Goal: Information Seeking & Learning: Learn about a topic

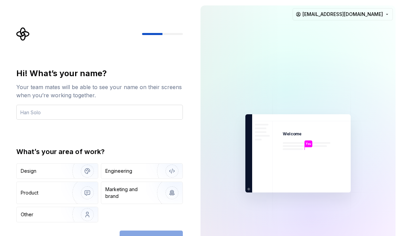
click at [33, 115] on input "text" at bounding box center [99, 112] width 166 height 15
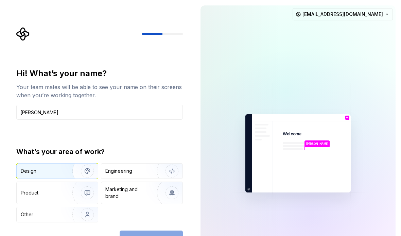
type input "[PERSON_NAME]"
click at [89, 173] on img "button" at bounding box center [82, 171] width 43 height 46
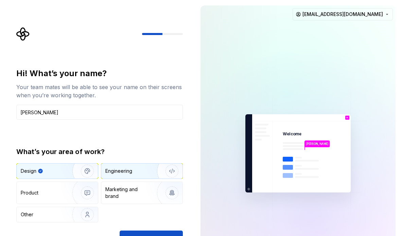
click at [139, 166] on div "Engineering" at bounding box center [141, 170] width 81 height 15
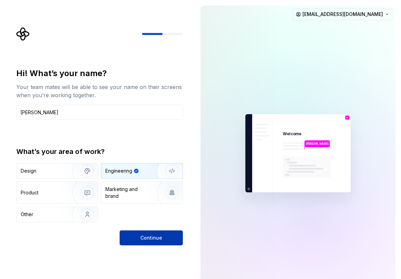
click at [154, 235] on span "Continue" at bounding box center [151, 237] width 22 height 7
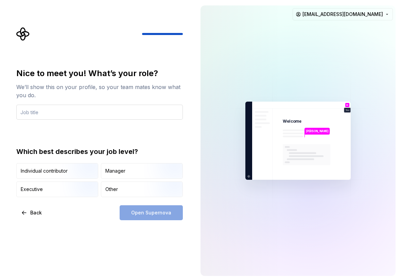
click at [56, 111] on input "text" at bounding box center [99, 112] width 166 height 15
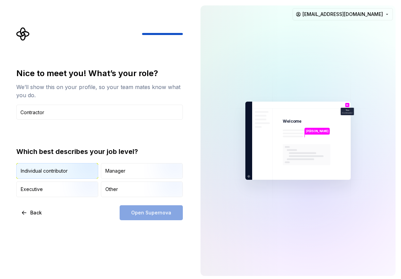
type input "Contractor"
click at [72, 172] on img "button" at bounding box center [81, 180] width 43 height 46
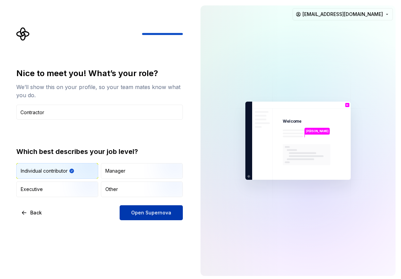
click at [152, 216] on span "Open Supernova" at bounding box center [151, 212] width 40 height 7
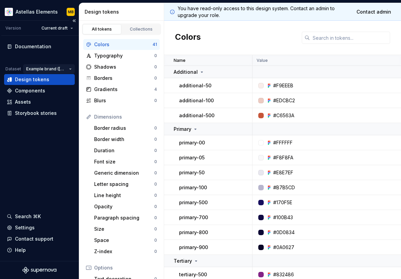
click at [63, 66] on html "Astellas Elements MB Version Current draft Documentation Dataset Example brand …" at bounding box center [200, 139] width 401 height 279
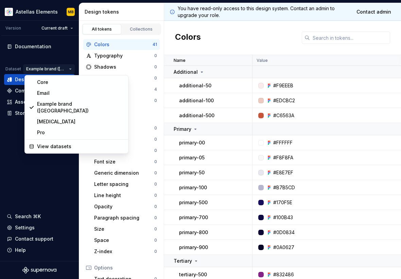
click at [57, 184] on html "Astellas Elements MB Version Current draft Documentation Dataset Example brand …" at bounding box center [200, 139] width 401 height 279
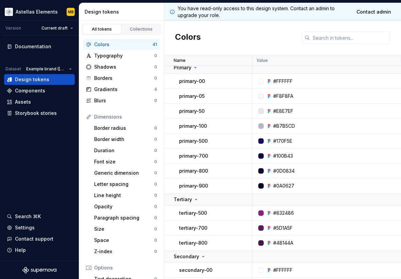
scroll to position [68, 0]
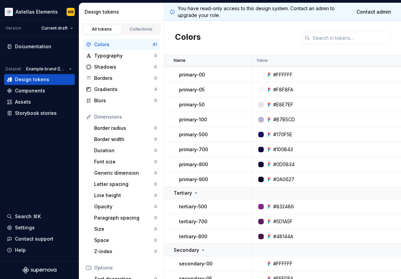
click at [269, 163] on icon at bounding box center [269, 162] width 1 height 1
click at [262, 163] on div at bounding box center [260, 164] width 5 height 5
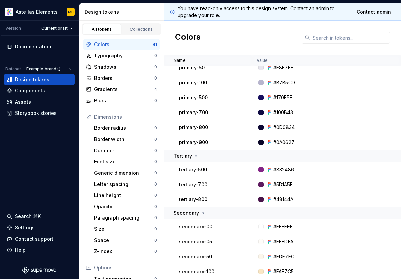
scroll to position [238, 0]
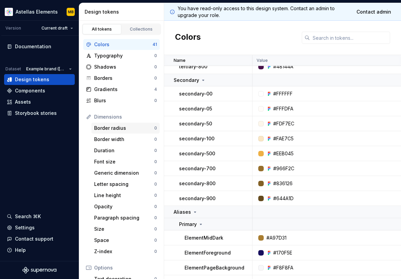
click at [122, 126] on div "Border radius" at bounding box center [124, 128] width 60 height 7
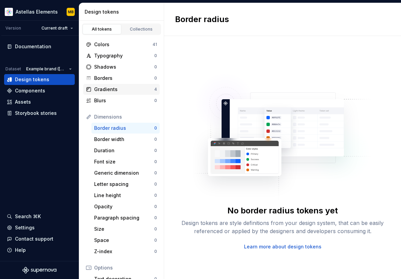
click at [116, 89] on div "Gradients" at bounding box center [124, 89] width 60 height 7
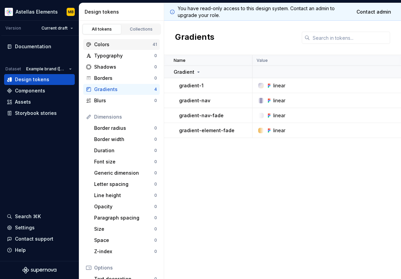
click at [114, 47] on div "Colors" at bounding box center [123, 44] width 58 height 7
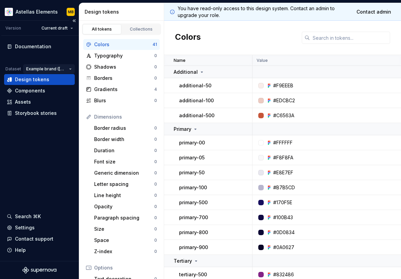
click at [50, 66] on html "Astellas Elements MB Version Current draft Documentation Dataset Example brand …" at bounding box center [200, 139] width 401 height 279
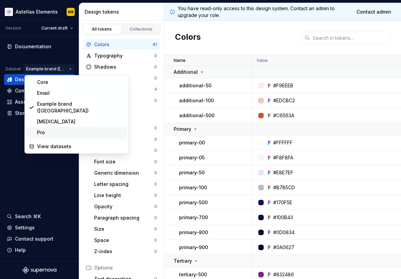
click at [45, 129] on div "Pro" at bounding box center [80, 132] width 87 height 7
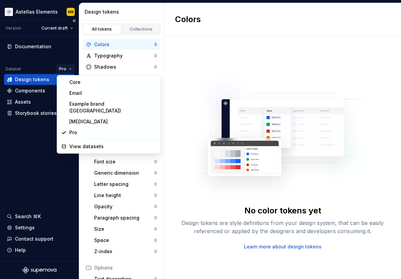
click at [62, 70] on html "Astellas Elements MB Version Current draft Documentation Dataset Pro Design tok…" at bounding box center [200, 139] width 401 height 279
click at [82, 106] on div "Example brand ([GEOGRAPHIC_DATA])" at bounding box center [112, 108] width 87 height 14
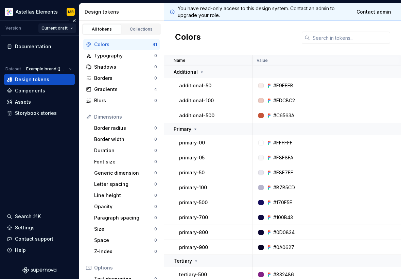
click at [54, 30] on html "Astellas Elements MB Version Current draft Documentation Dataset Example brand …" at bounding box center [200, 139] width 401 height 279
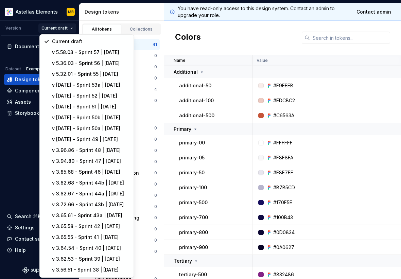
click at [23, 156] on html "Astellas Elements MB Version Current draft Documentation Dataset Example brand …" at bounding box center [200, 139] width 401 height 279
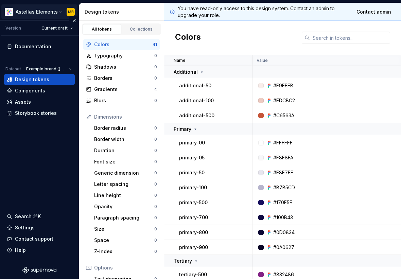
click at [49, 14] on html "Astellas Elements MB Version Current draft Documentation Dataset Example brand …" at bounding box center [200, 139] width 401 height 279
click at [41, 160] on html "Astellas Elements MB Version Current draft Documentation Dataset Example brand …" at bounding box center [200, 139] width 401 height 279
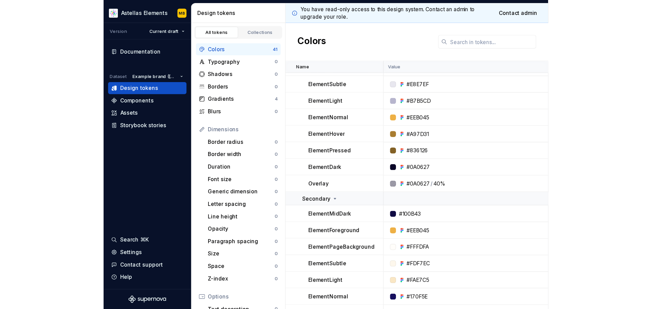
scroll to position [489, 0]
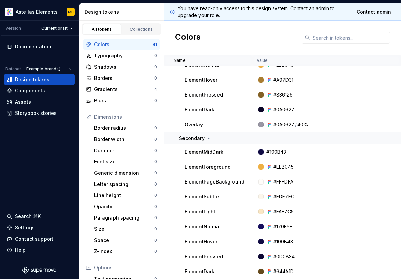
click at [355, 235] on div "#644A1D" at bounding box center [373, 271] width 233 height 7
click at [66, 25] on html "Astellas Elements MB Version Current draft Documentation Dataset Example brand …" at bounding box center [200, 139] width 401 height 279
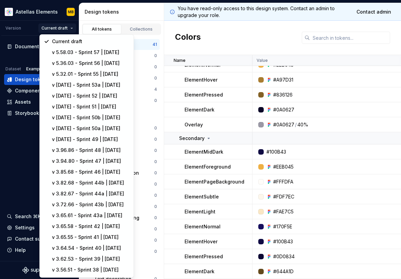
click at [11, 156] on html "Astellas Elements MB Version Current draft Documentation Dataset Example brand …" at bounding box center [200, 139] width 401 height 279
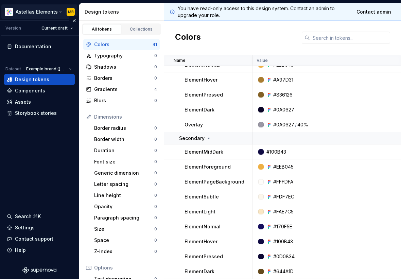
click at [45, 11] on html "Astellas Elements MB Version Current draft Documentation Dataset Example brand …" at bounding box center [200, 139] width 401 height 279
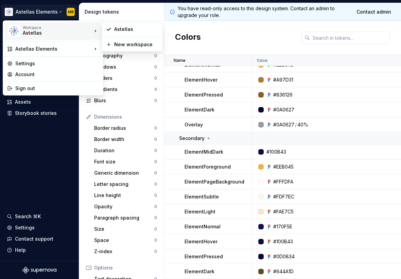
click at [45, 30] on div "Astellas" at bounding box center [52, 33] width 58 height 7
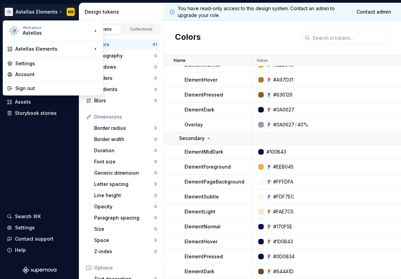
click at [29, 191] on html "Astellas Elements MB Version Current draft Documentation Dataset Example brand …" at bounding box center [200, 139] width 401 height 279
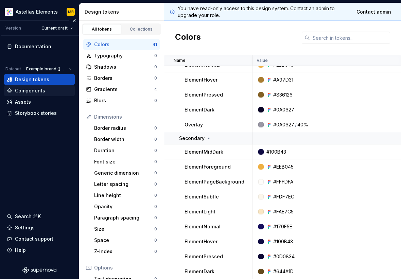
click at [28, 91] on div "Components" at bounding box center [30, 90] width 30 height 7
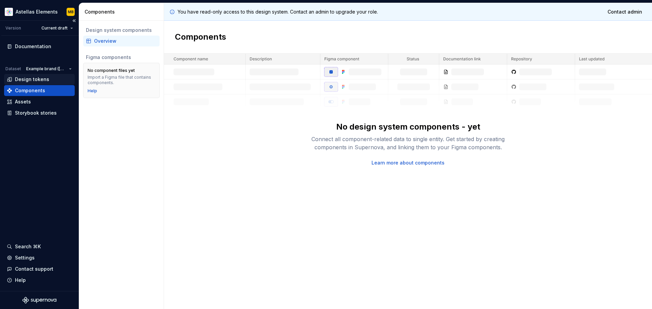
click at [32, 81] on div "Design tokens" at bounding box center [32, 79] width 34 height 7
